Goal: Information Seeking & Learning: Learn about a topic

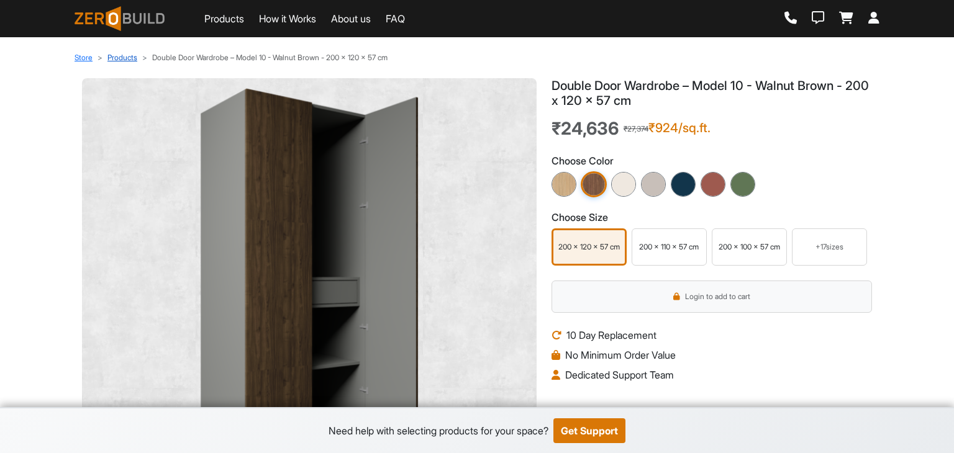
click at [121, 56] on link "Products" at bounding box center [122, 57] width 30 height 9
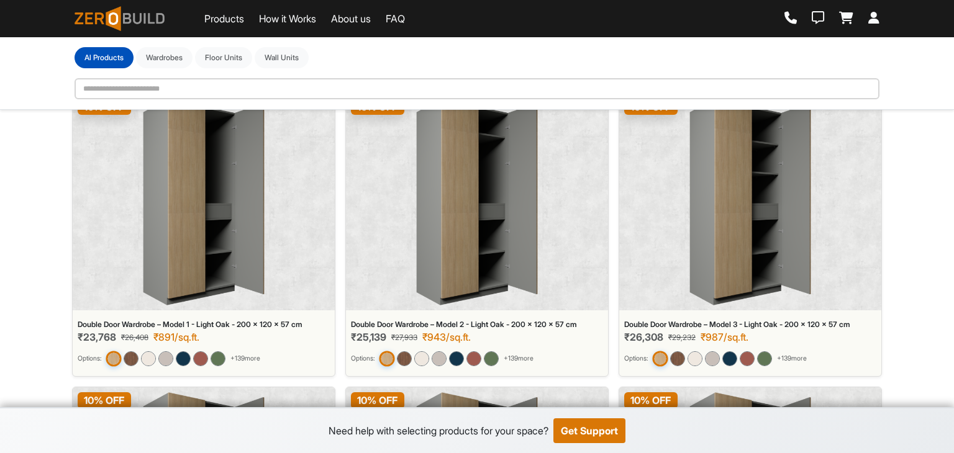
scroll to position [62, 0]
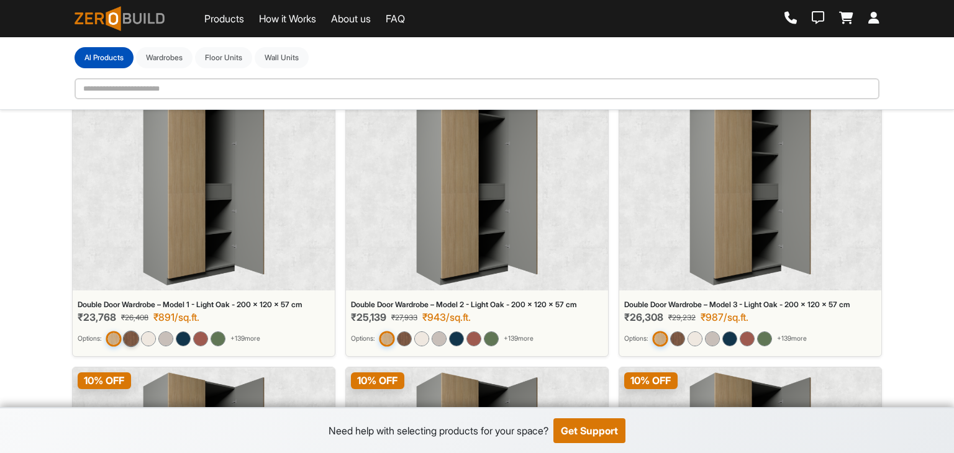
click at [134, 332] on img at bounding box center [131, 338] width 16 height 16
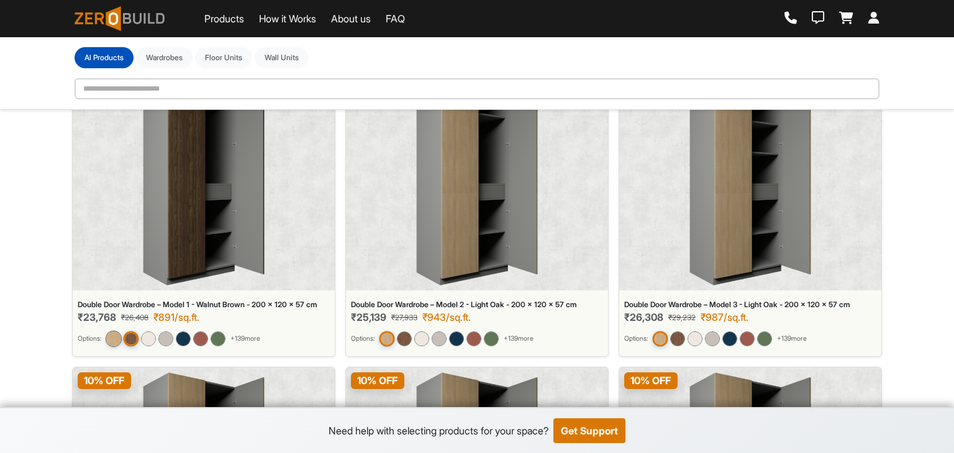
click at [120, 339] on img at bounding box center [114, 338] width 16 height 16
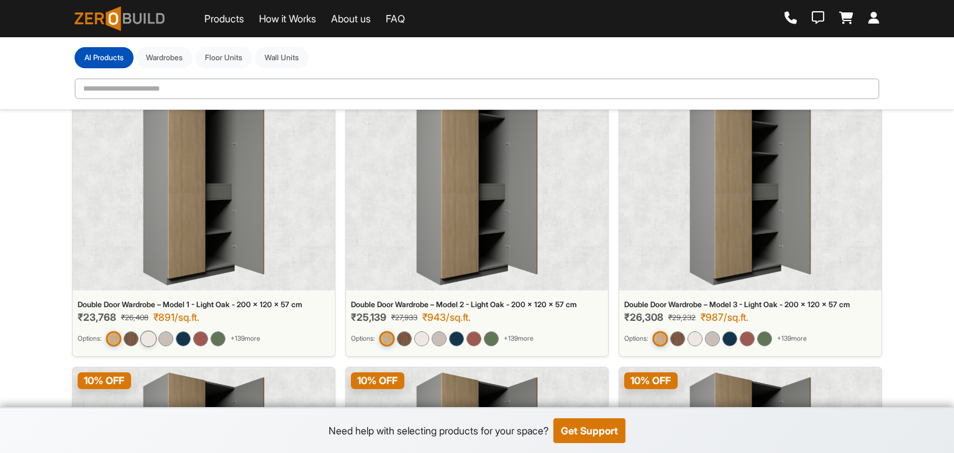
click at [149, 335] on img at bounding box center [148, 338] width 16 height 16
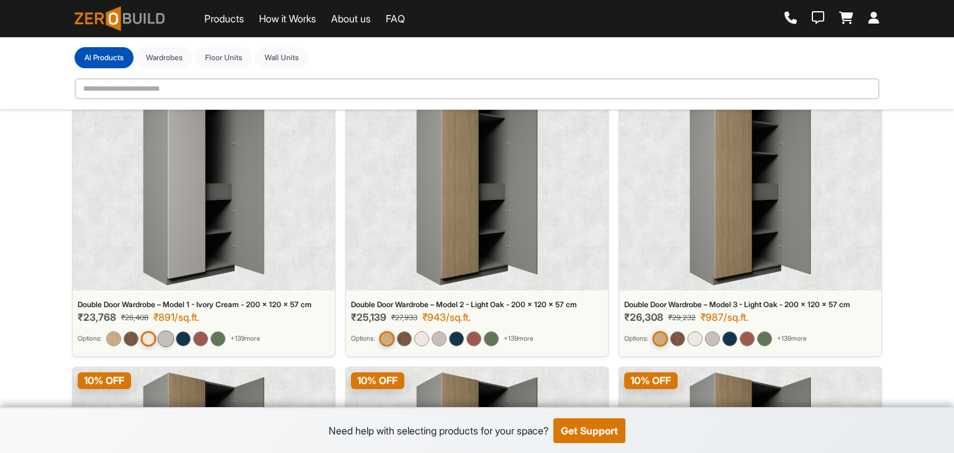
click at [165, 336] on img at bounding box center [166, 338] width 16 height 16
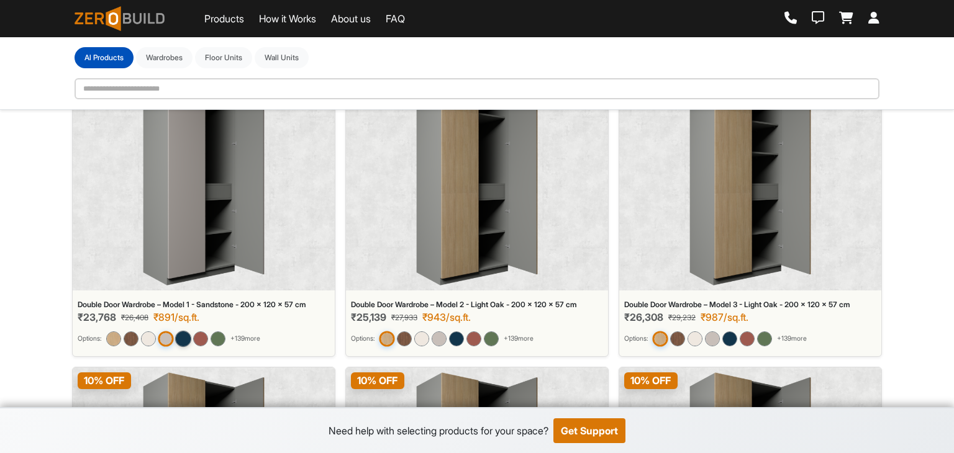
click at [186, 335] on img at bounding box center [183, 338] width 16 height 16
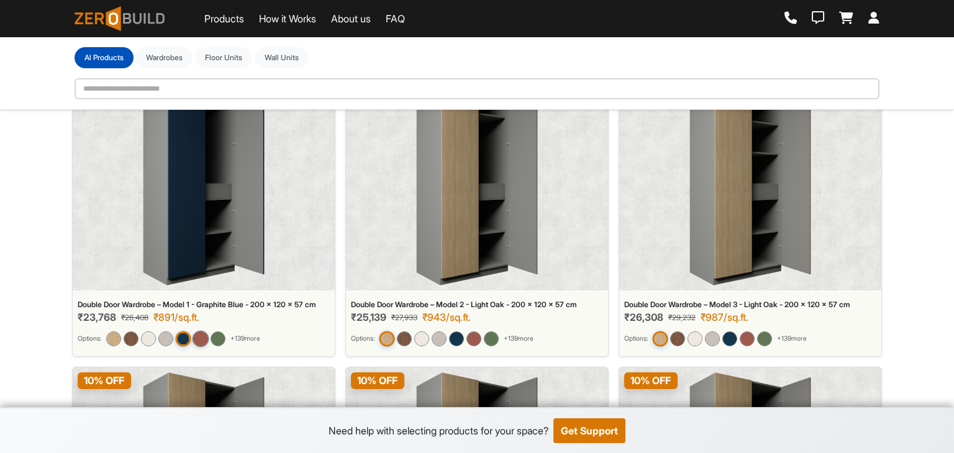
click at [204, 334] on img at bounding box center [200, 338] width 16 height 16
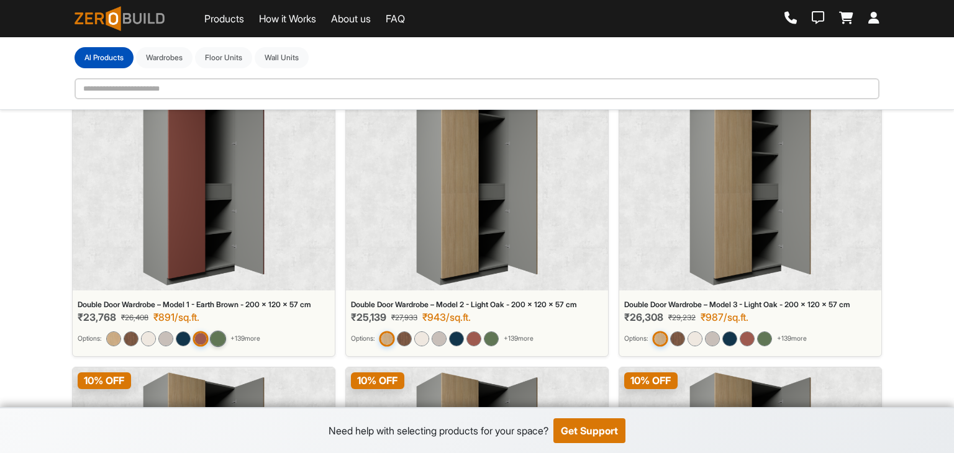
click at [224, 334] on img at bounding box center [218, 338] width 16 height 16
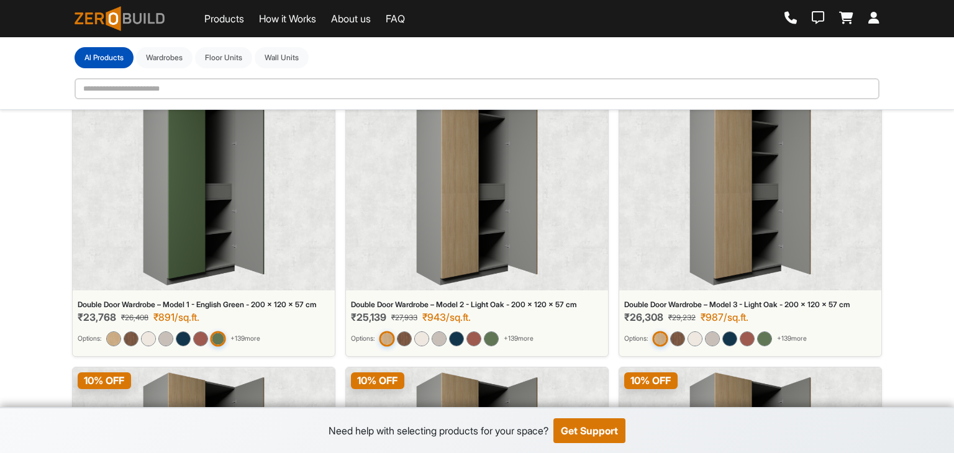
click at [254, 338] on span "+ 139 more" at bounding box center [245, 339] width 30 height 10
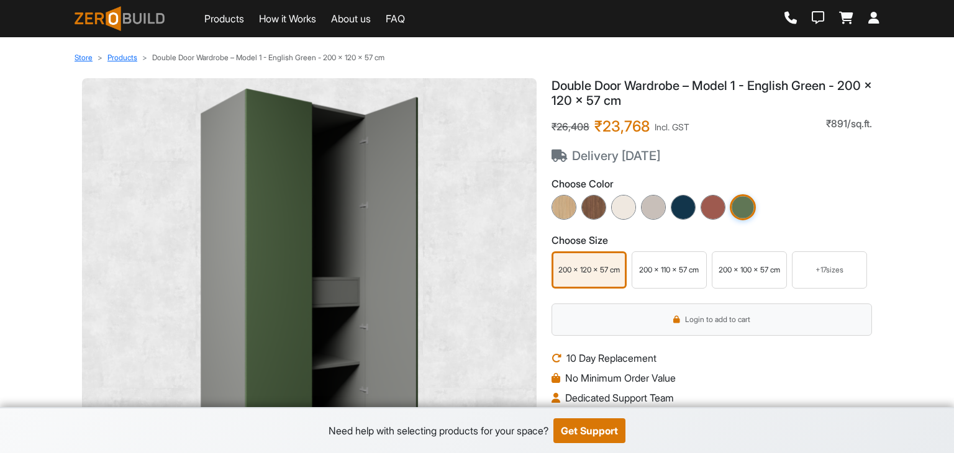
click at [879, 19] on icon at bounding box center [873, 18] width 11 height 12
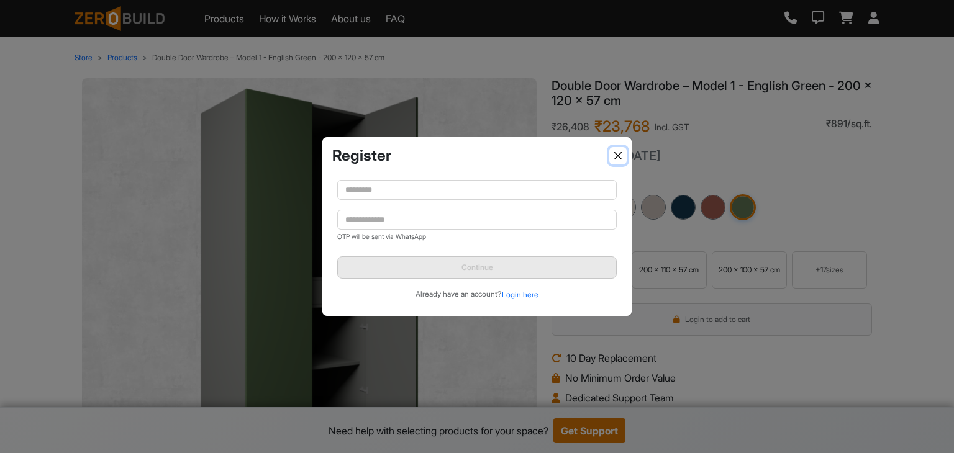
click at [624, 155] on button "Close" at bounding box center [617, 155] width 17 height 17
